Goal: Transaction & Acquisition: Subscribe to service/newsletter

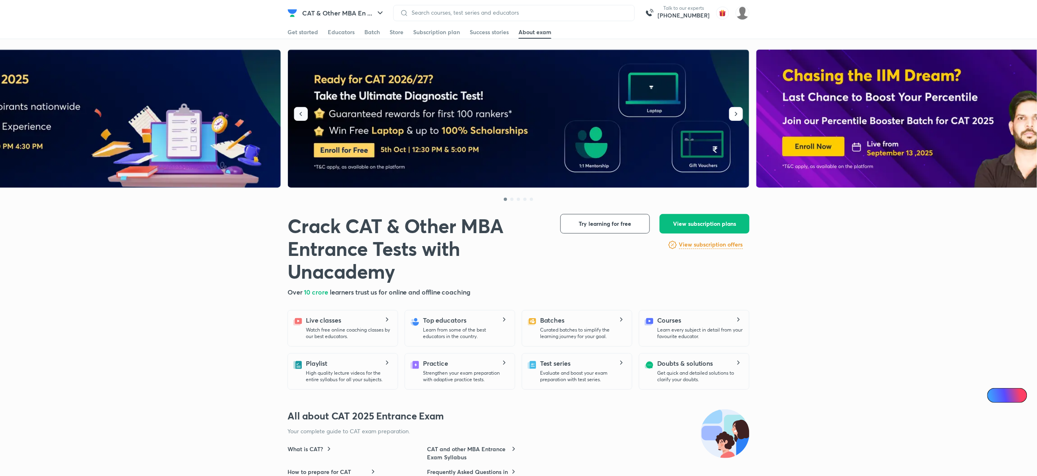
click at [300, 118] on icon "button" at bounding box center [301, 114] width 8 height 8
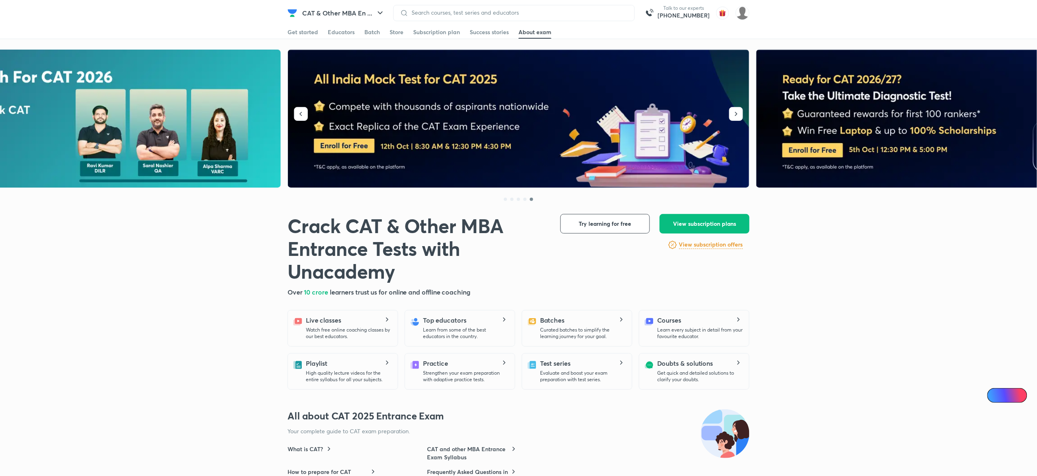
click at [357, 152] on img at bounding box center [519, 119] width 462 height 138
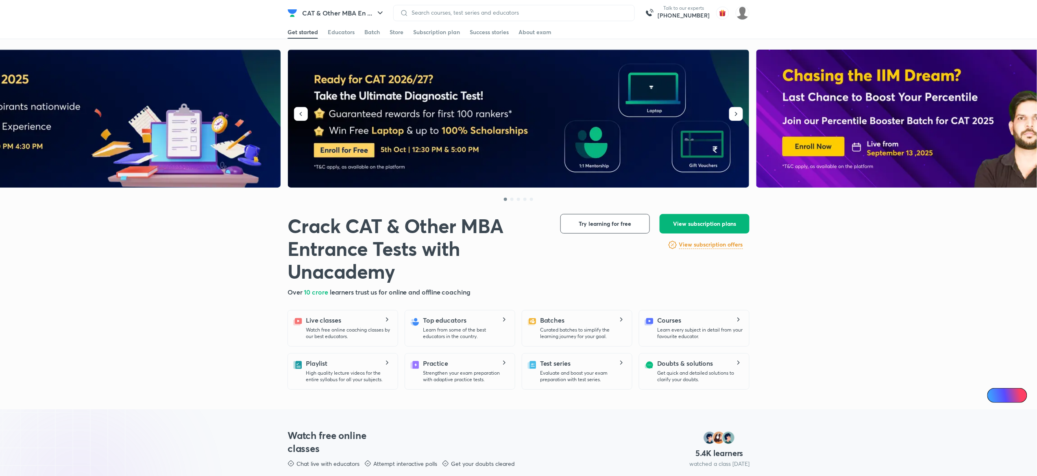
click at [690, 225] on span "View subscription plans" at bounding box center [704, 224] width 63 height 8
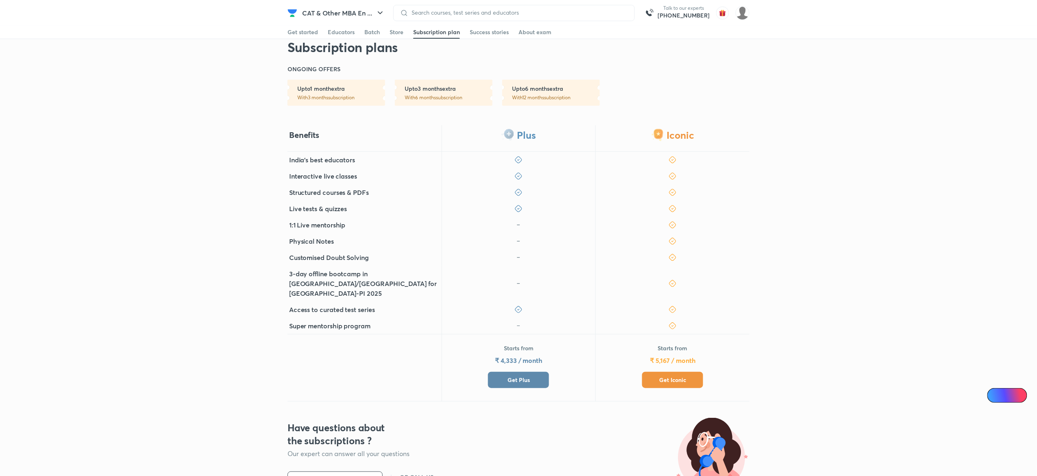
scroll to position [161, 0]
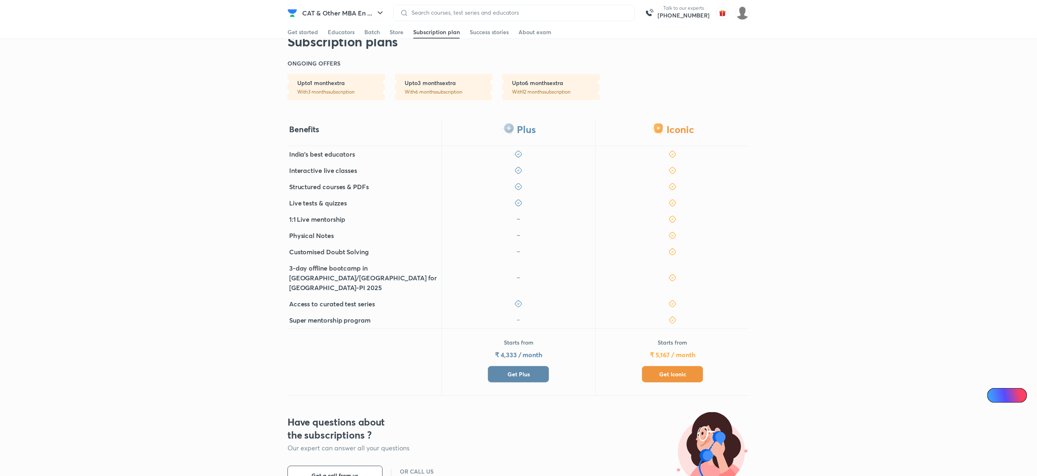
click at [538, 366] on button "Get Plus" at bounding box center [518, 374] width 61 height 16
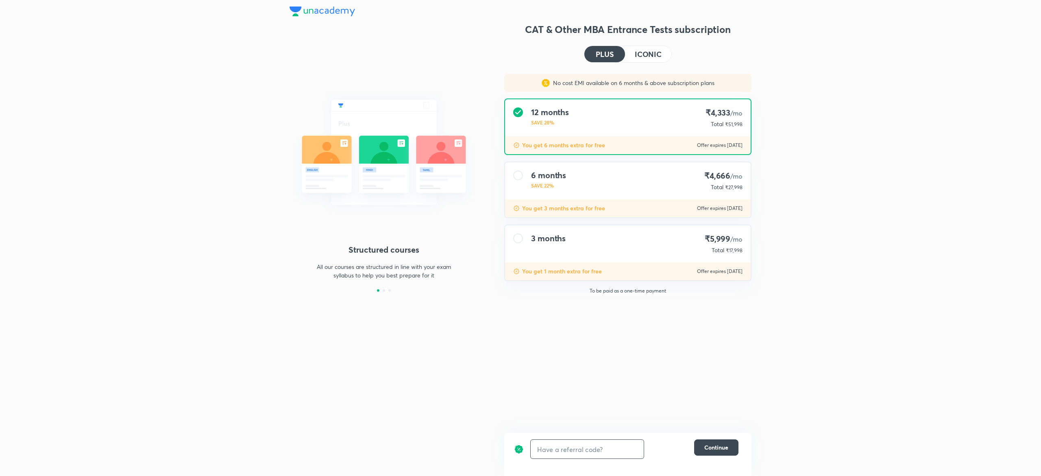
click at [585, 446] on input "text" at bounding box center [587, 449] width 113 height 19
paste input "CATDAVQPXK"
type input "CATDAVQPXK"
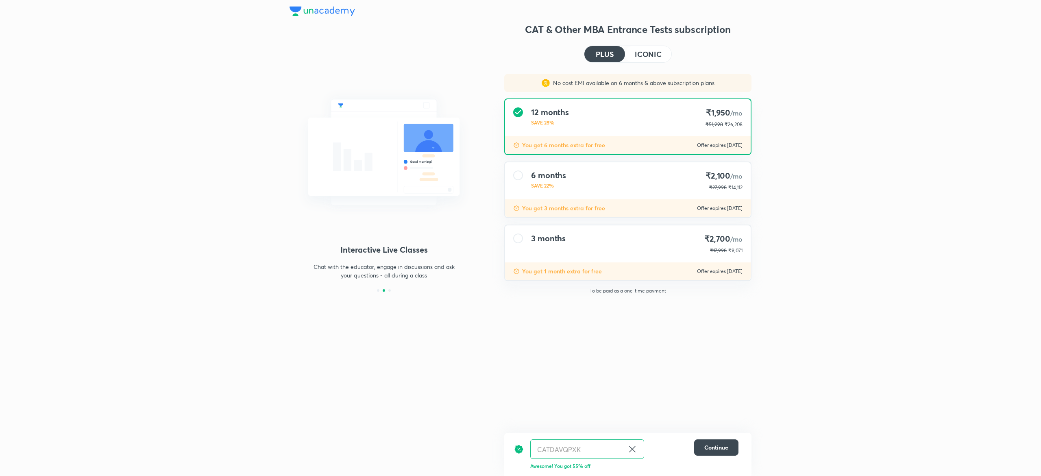
click at [643, 52] on h4 "ICONIC" at bounding box center [648, 53] width 27 height 7
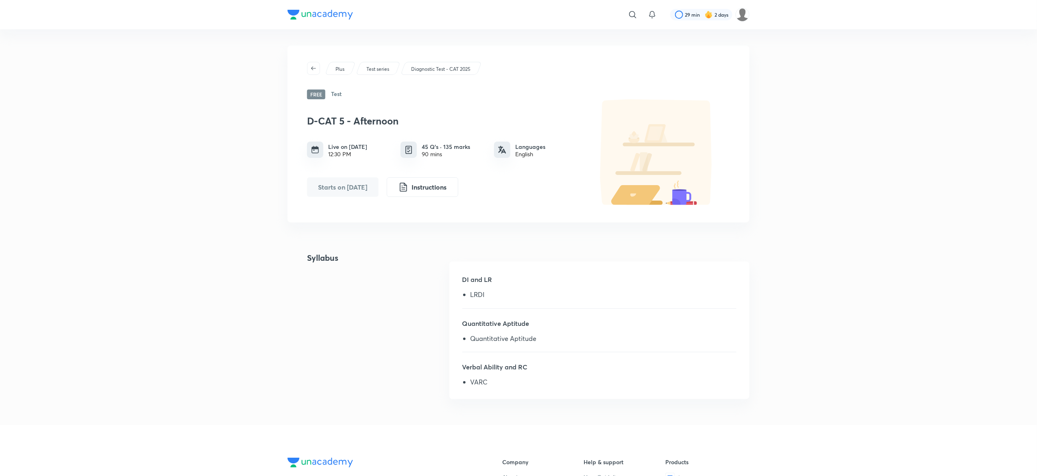
click at [220, 158] on div "​ 29 min 2 days Plus Test series Diagnostic Test - CAT 2025 Free Test D-CAT 5 -…" at bounding box center [518, 348] width 1037 height 696
click at [204, 190] on div "​ 29 min 2 days Plus Test series Diagnostic Test - CAT 2025 Free Test D-CAT 5 -…" at bounding box center [518, 348] width 1037 height 696
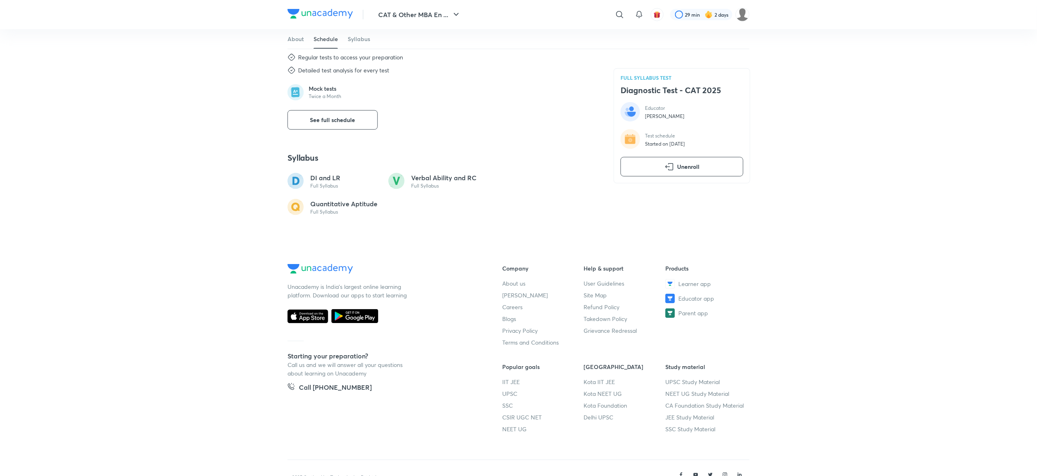
scroll to position [438, 0]
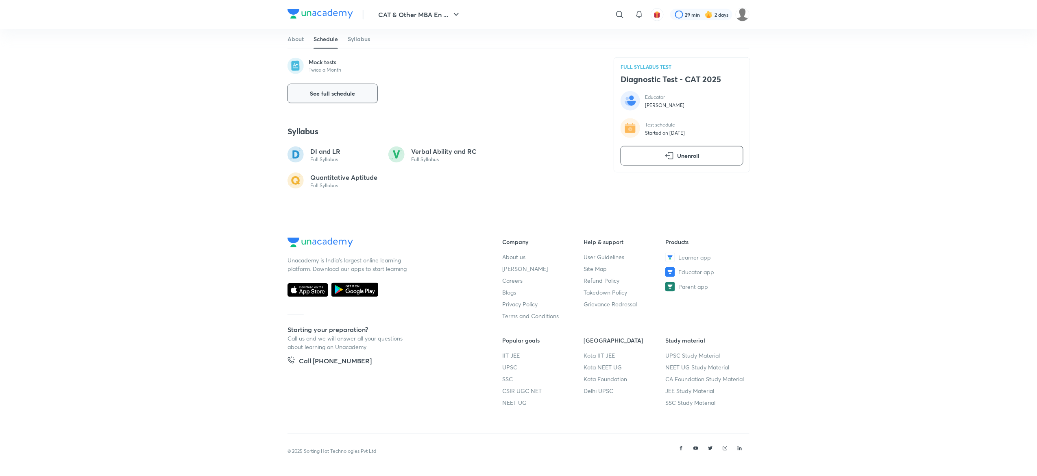
drag, startPoint x: 345, startPoint y: 104, endPoint x: 337, endPoint y: 98, distance: 9.8
click at [337, 98] on button "See full schedule" at bounding box center [332, 94] width 90 height 20
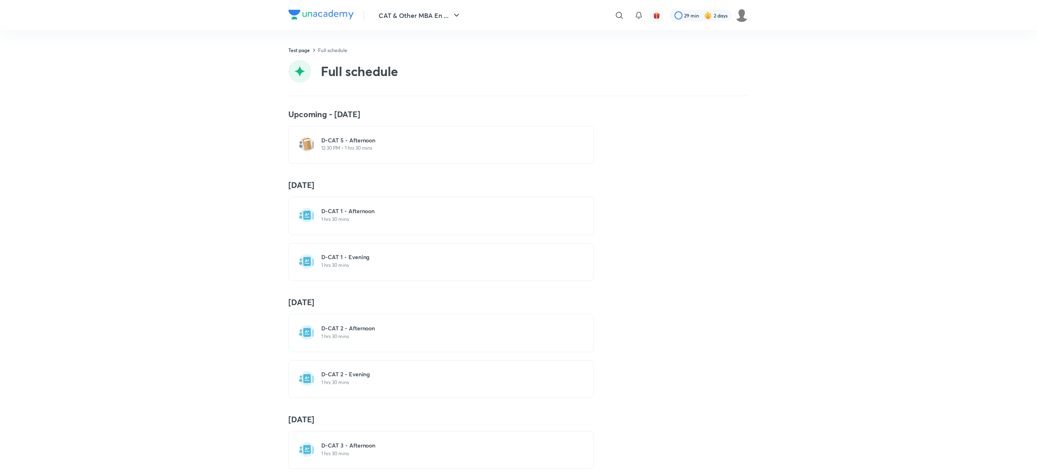
scroll to position [308, 0]
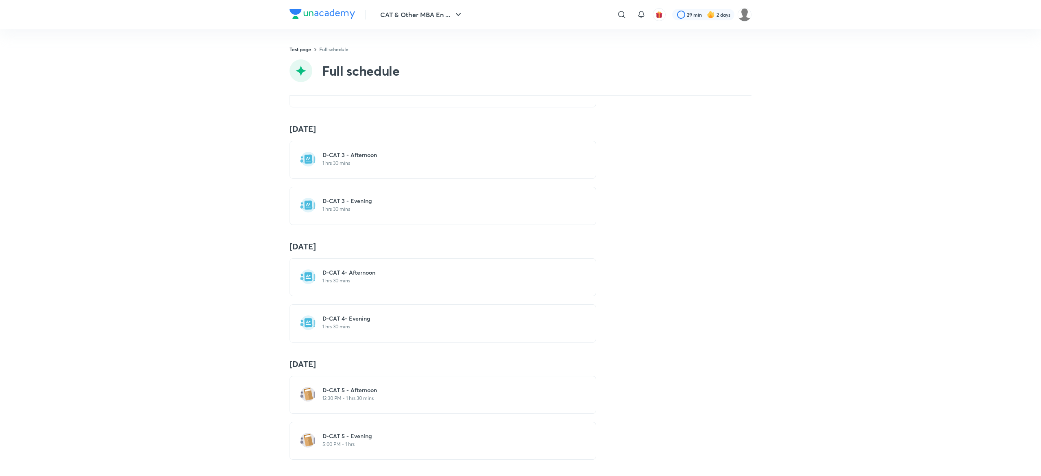
click at [401, 432] on h6 "D-CAT 5 - Evening" at bounding box center [447, 436] width 250 height 8
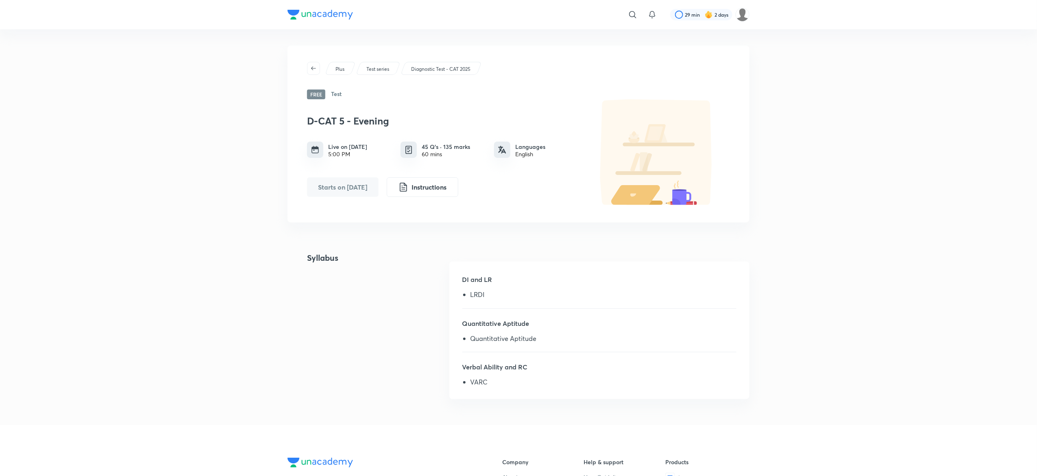
click at [204, 162] on div "​ 29 min 2 days Plus Test series Diagnostic Test - CAT 2025 Free Test D-CAT 5 -…" at bounding box center [518, 348] width 1037 height 696
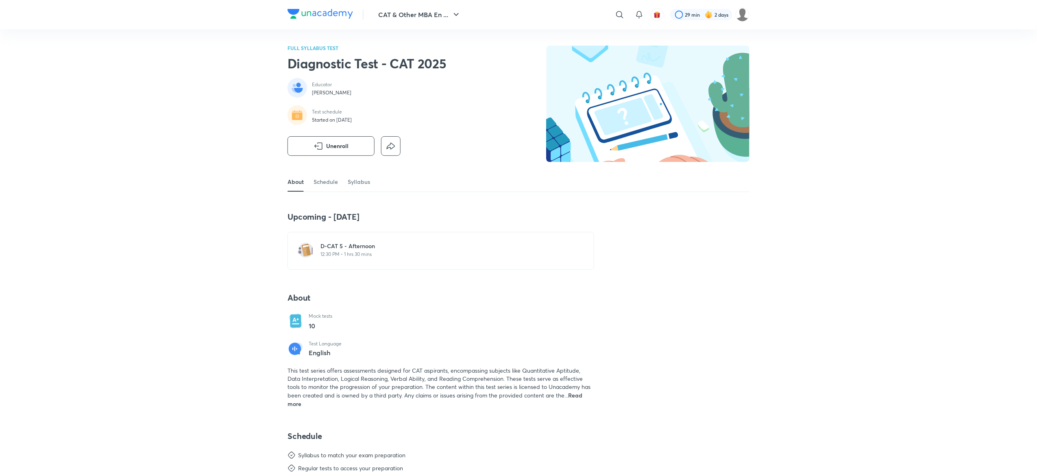
click at [483, 157] on div "FULL SYLLABUS TEST Diagnostic Test - CAT 2025 Educator Saral Nashier Test sched…" at bounding box center [518, 109] width 462 height 126
